Goal: Task Accomplishment & Management: Manage account settings

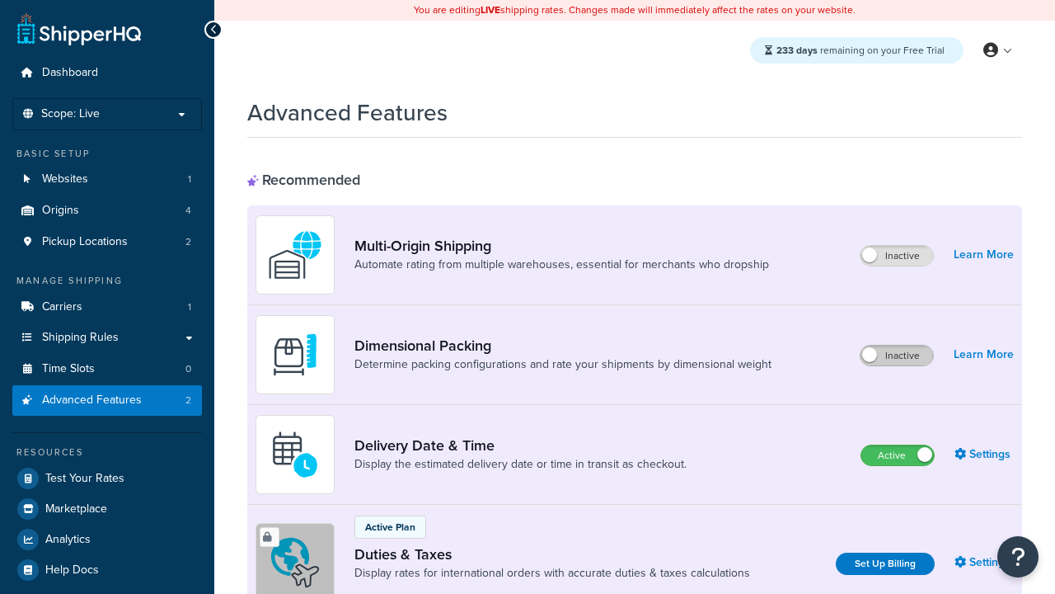
click at [897, 355] on label "Inactive" at bounding box center [897, 355] width 73 height 20
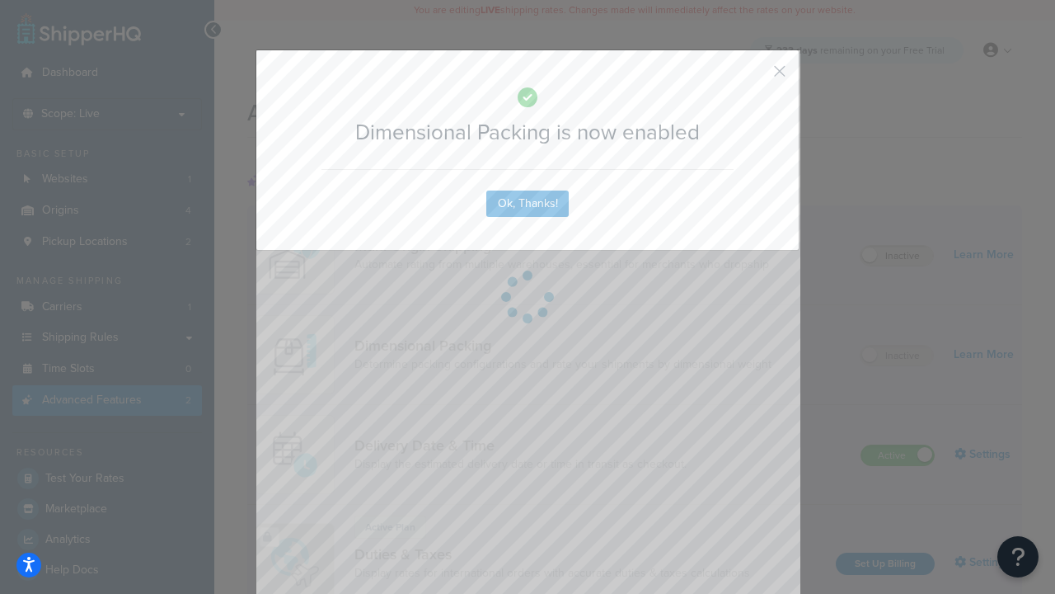
click at [755, 75] on button "button" at bounding box center [756, 77] width 4 height 4
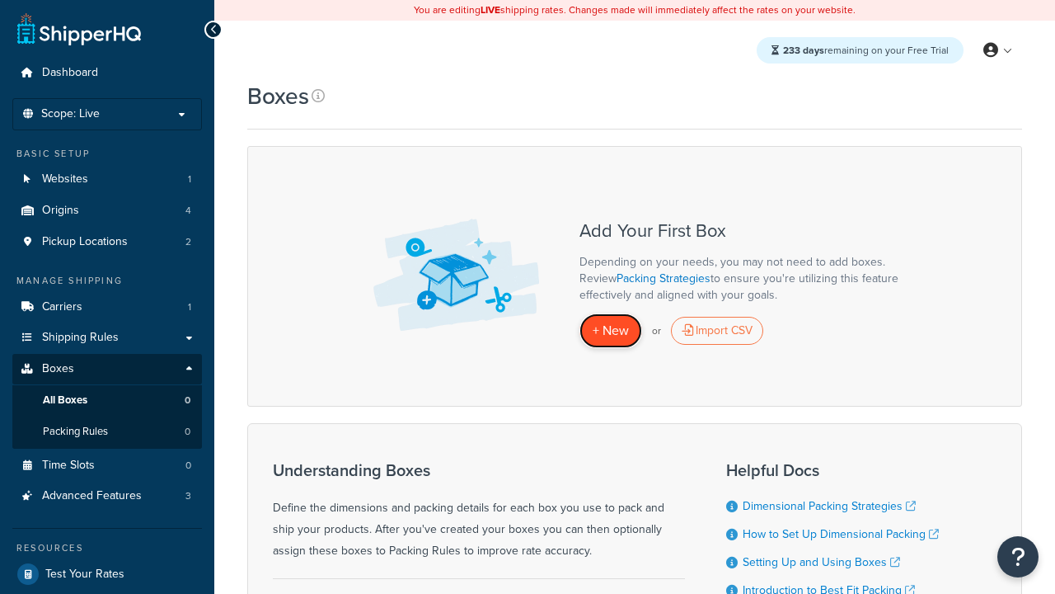
click at [611, 331] on span "+ New" at bounding box center [611, 330] width 36 height 19
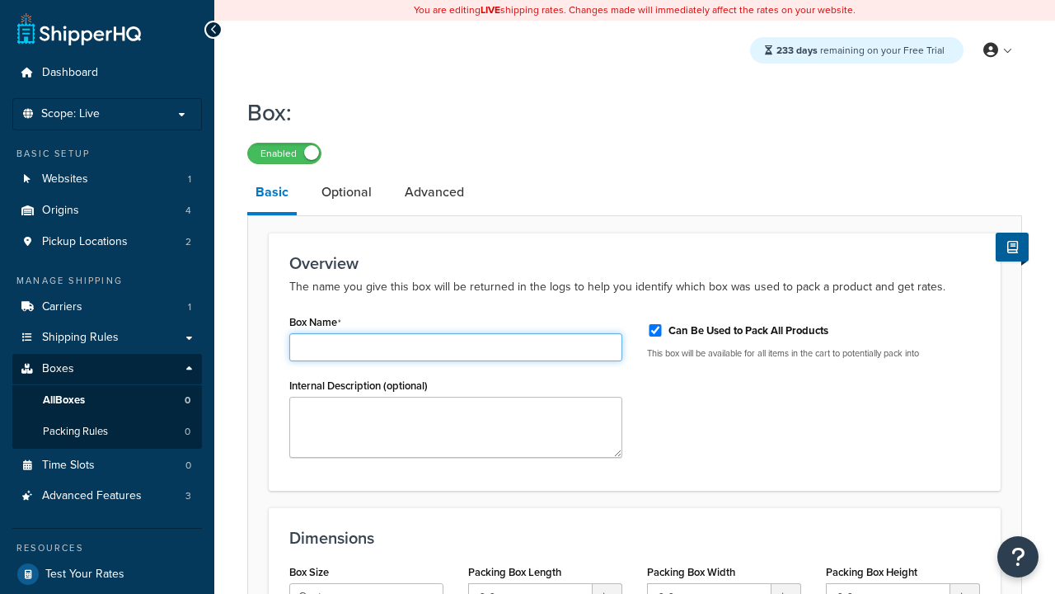
type input "Box1"
select select "usps_small"
type input "8.5"
type input "5"
type input "1.5"
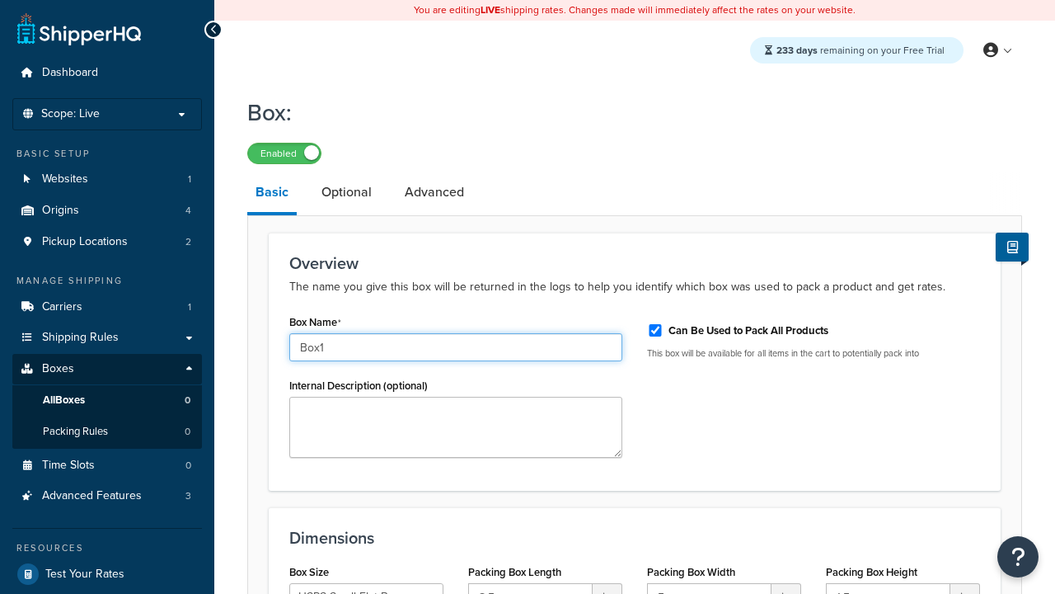
type input "Box1"
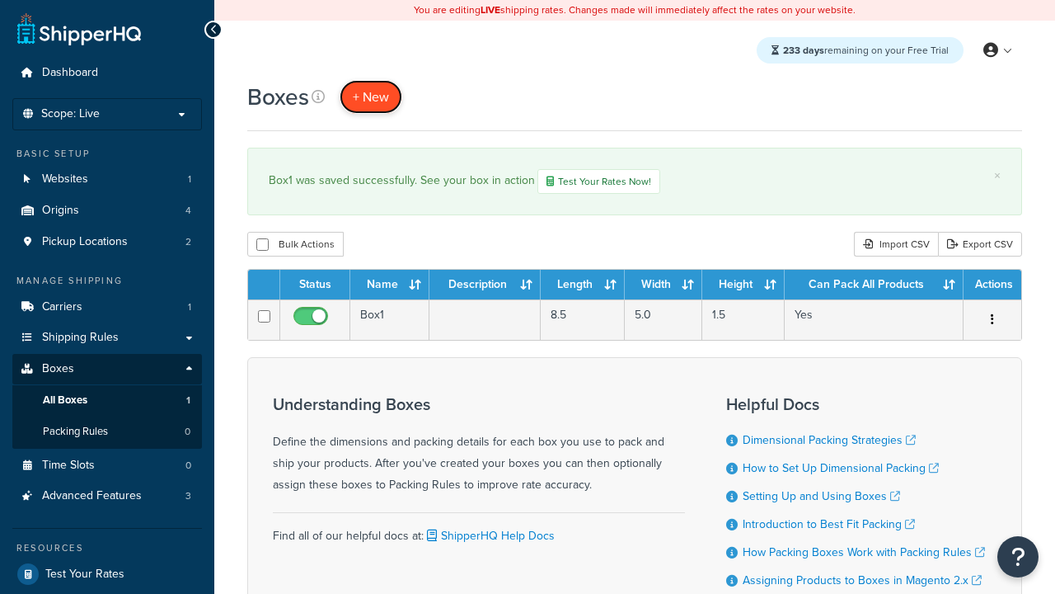
click at [371, 96] on span "+ New" at bounding box center [371, 96] width 36 height 19
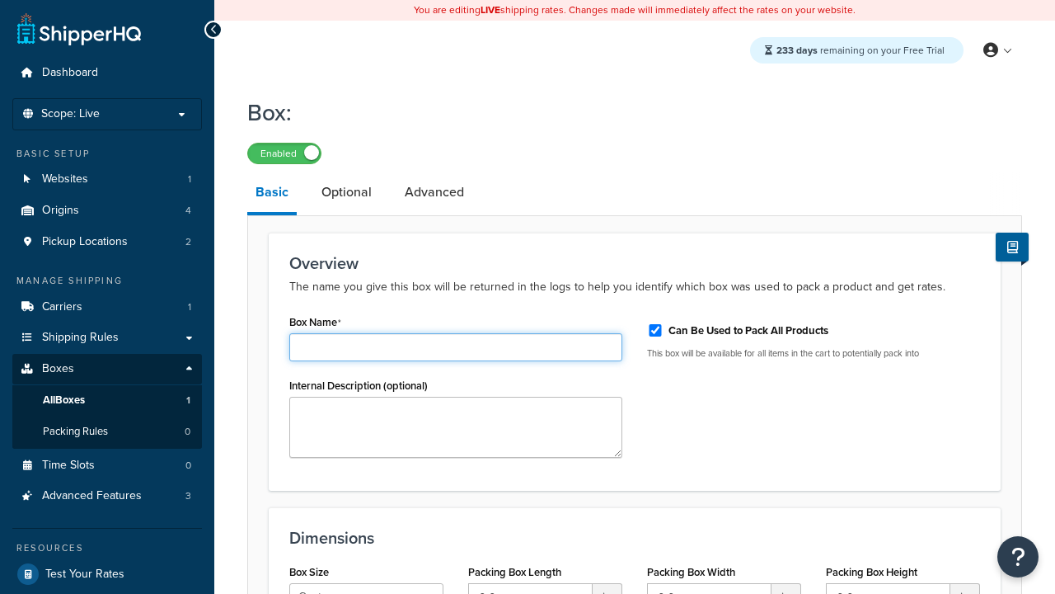
type input "Box2"
select select "usps_small"
type input "8.5"
type input "5"
type input "1.5"
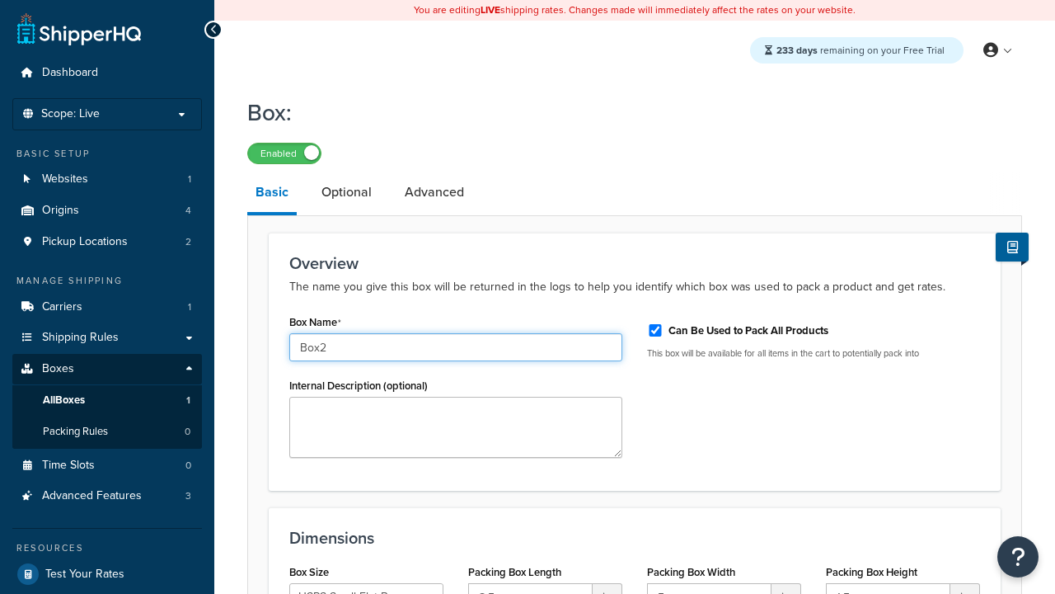
type input "Box2"
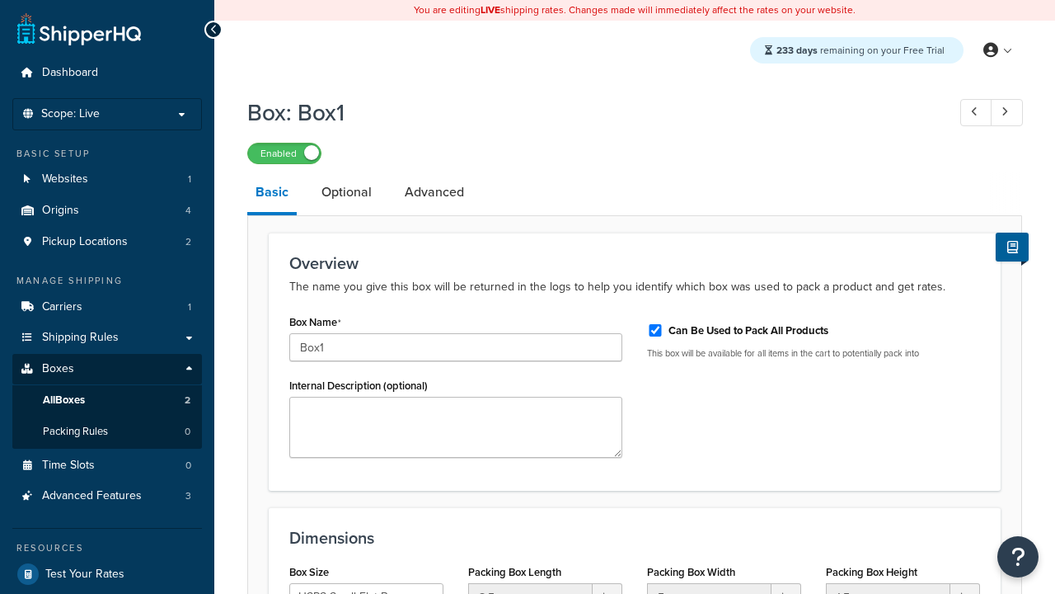
select select "usps_small"
type input "NewBox1"
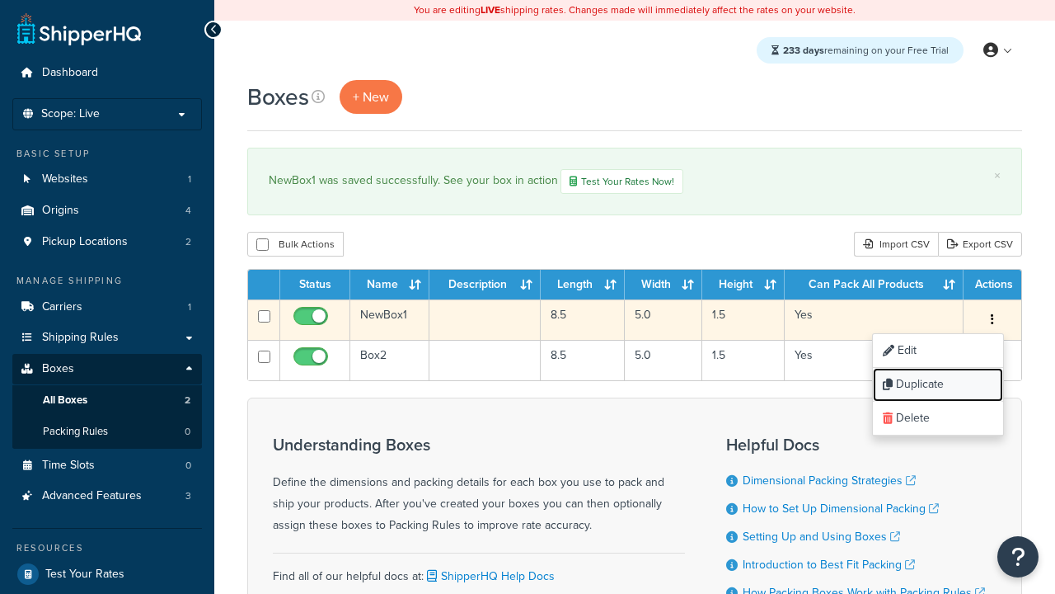
click at [937, 386] on link "Duplicate" at bounding box center [938, 385] width 130 height 34
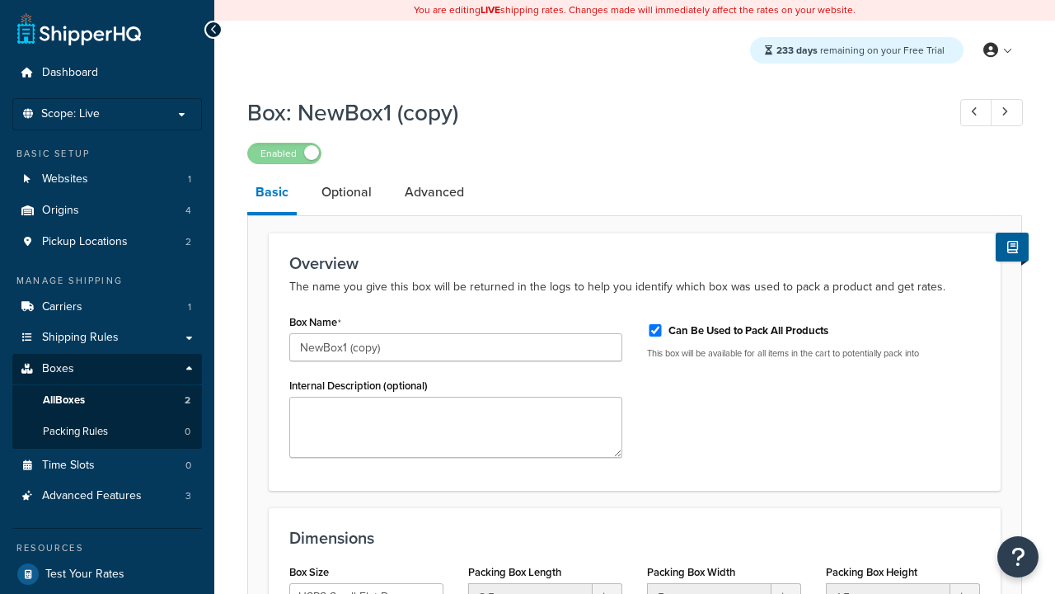
select select "usps_small"
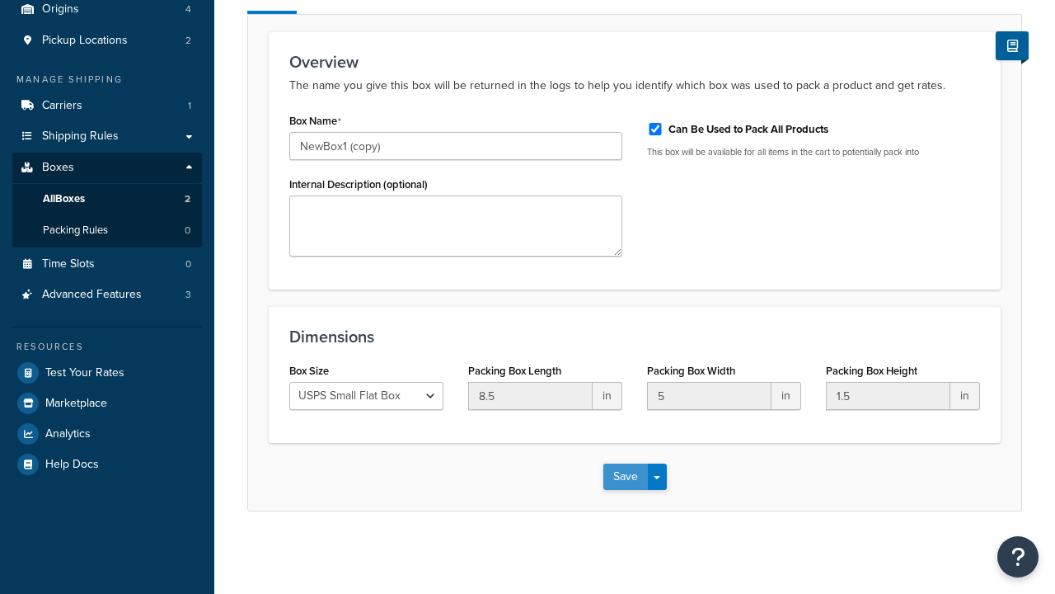
click at [625, 477] on button "Save" at bounding box center [625, 476] width 45 height 26
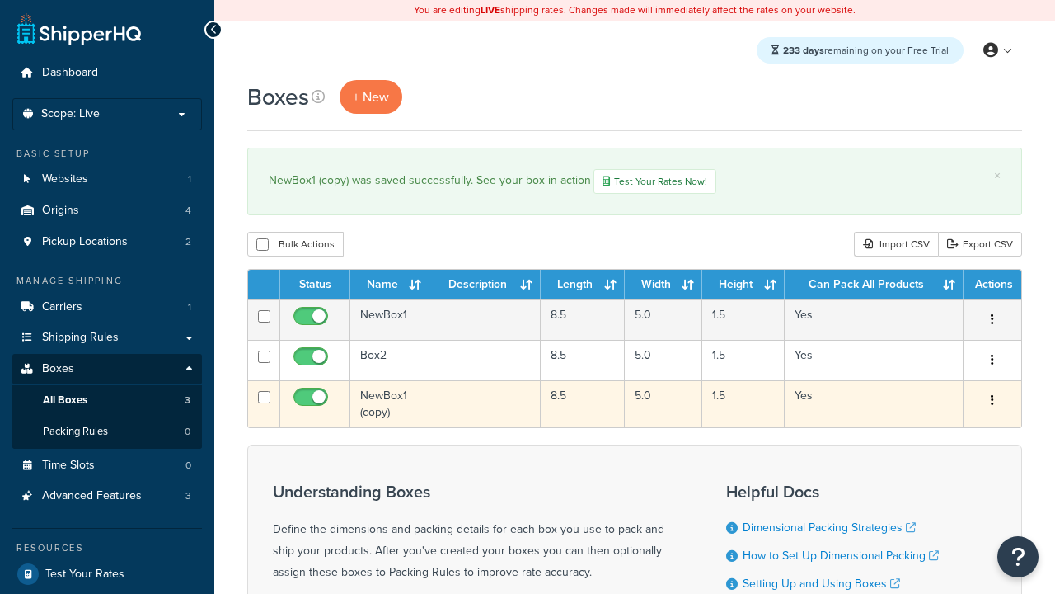
click at [992, 402] on icon "button" at bounding box center [992, 400] width 3 height 12
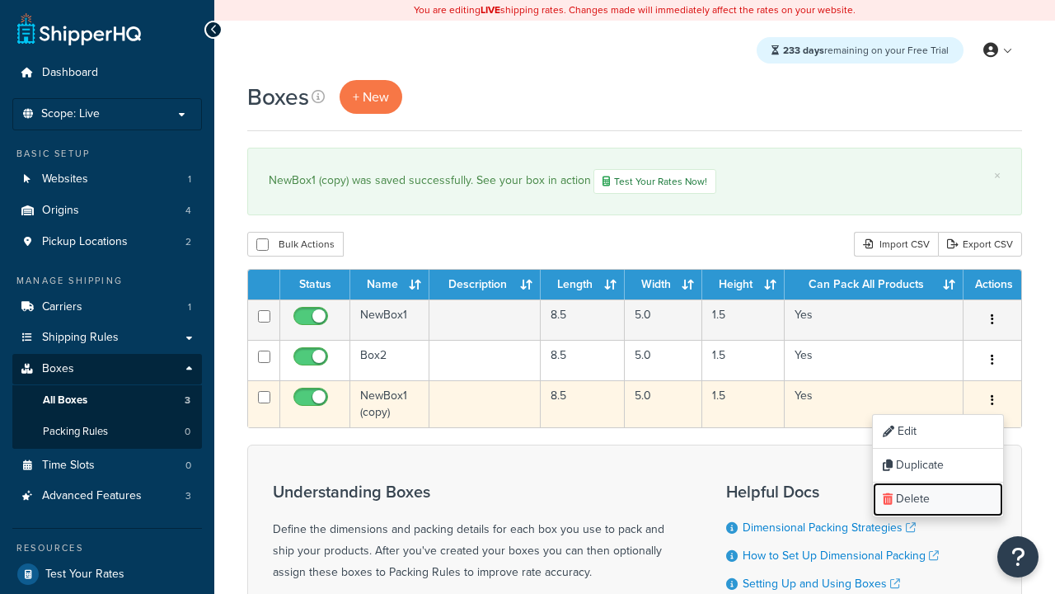
click at [937, 500] on link "Delete" at bounding box center [938, 499] width 130 height 34
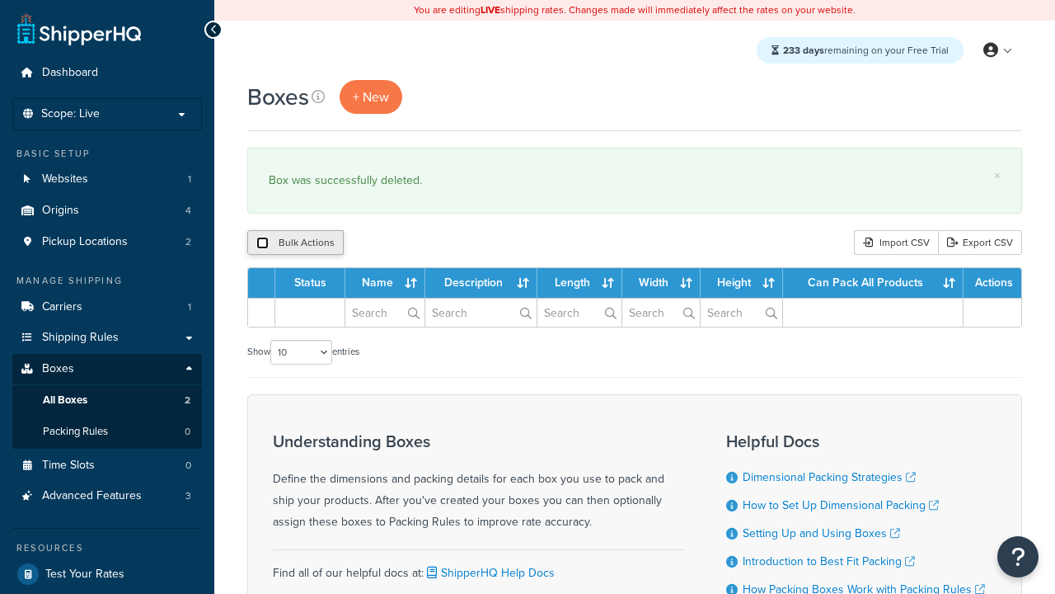
click at [262, 243] on input "checkbox" at bounding box center [262, 243] width 12 height 12
checkbox input "true"
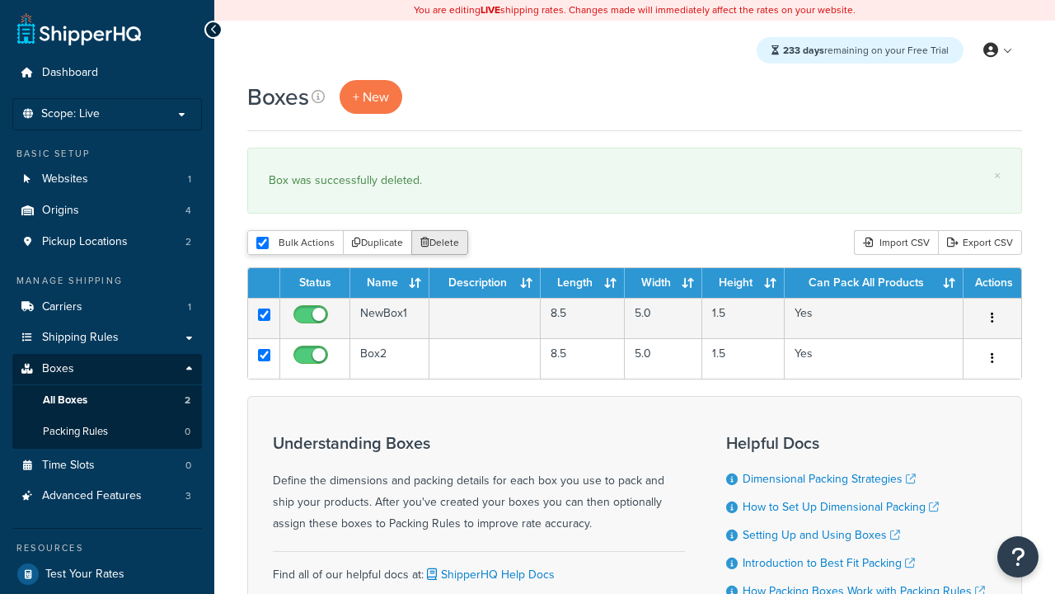
click at [444, 243] on button "Delete" at bounding box center [439, 242] width 57 height 25
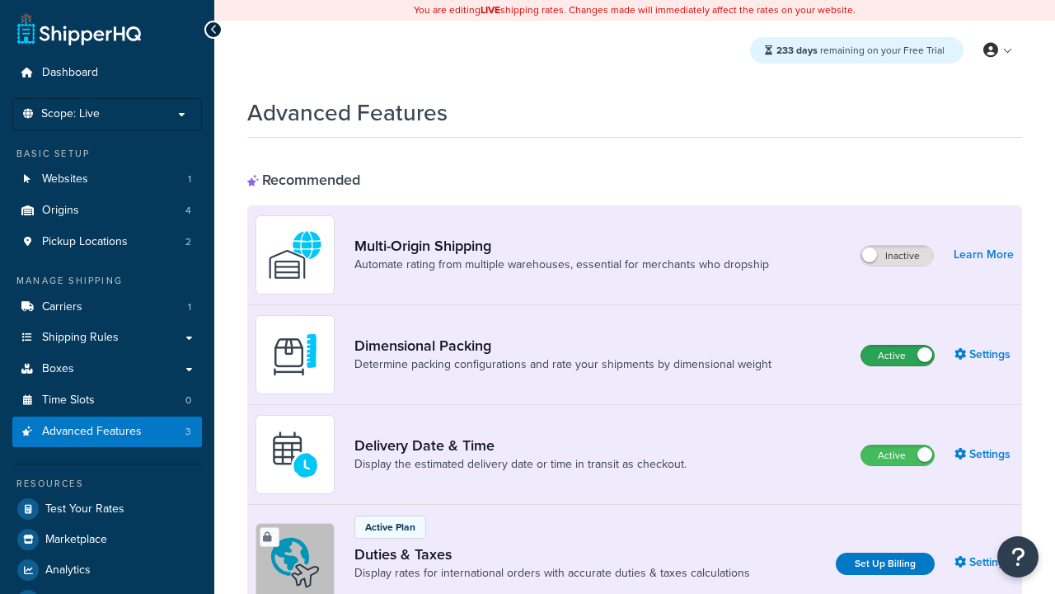
click at [898, 355] on label "Active" at bounding box center [898, 355] width 73 height 20
